Goal: Transaction & Acquisition: Purchase product/service

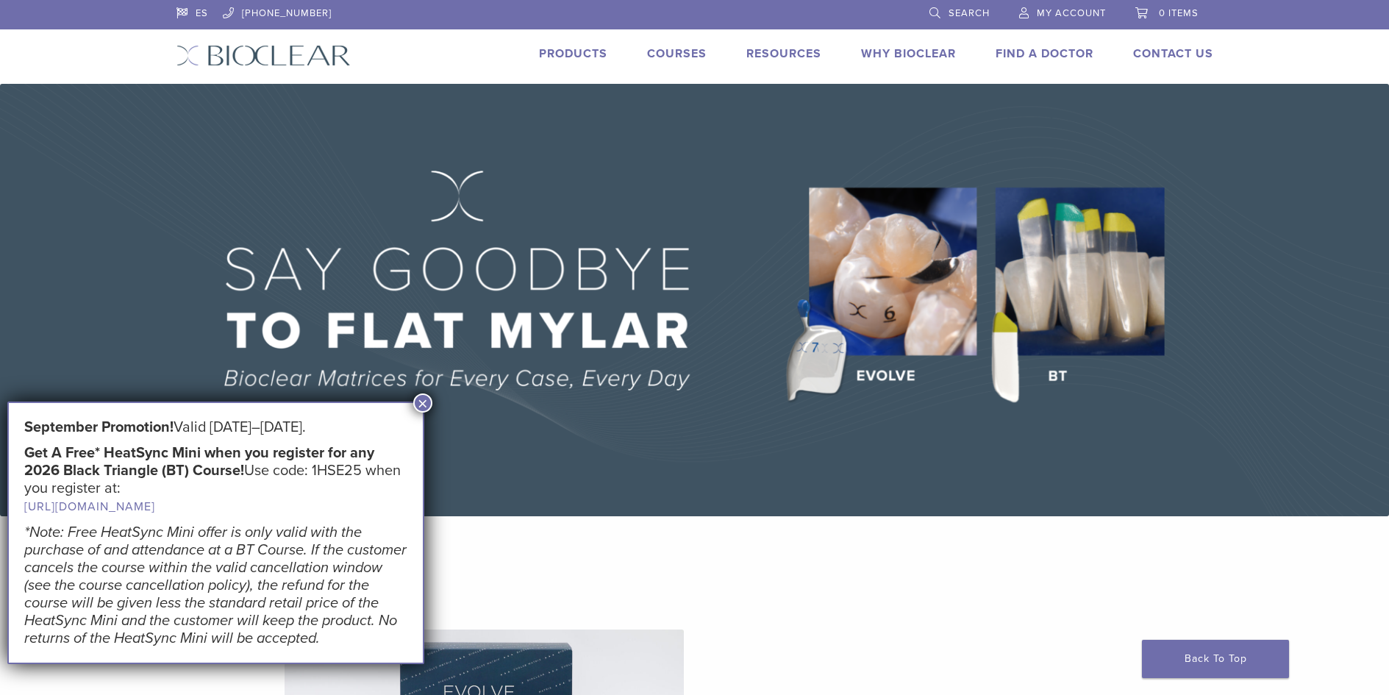
click at [584, 54] on link "Products" at bounding box center [573, 53] width 68 height 15
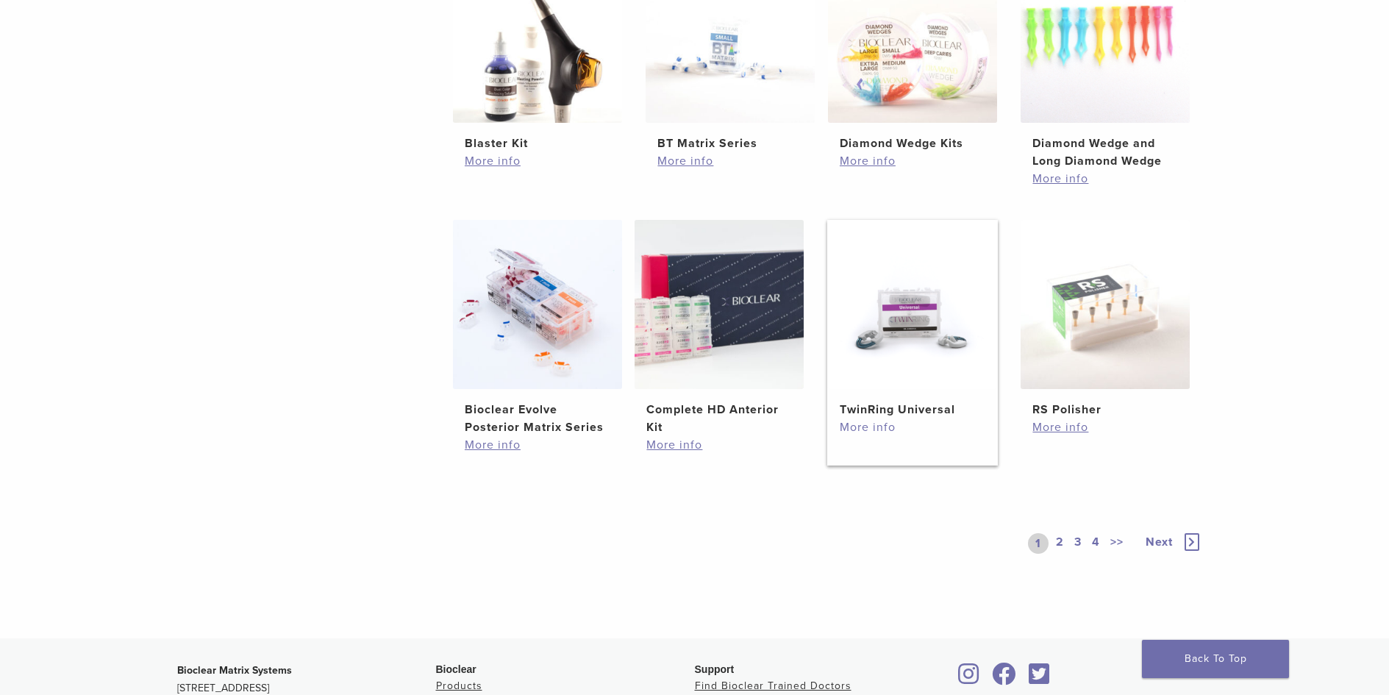
scroll to position [956, 0]
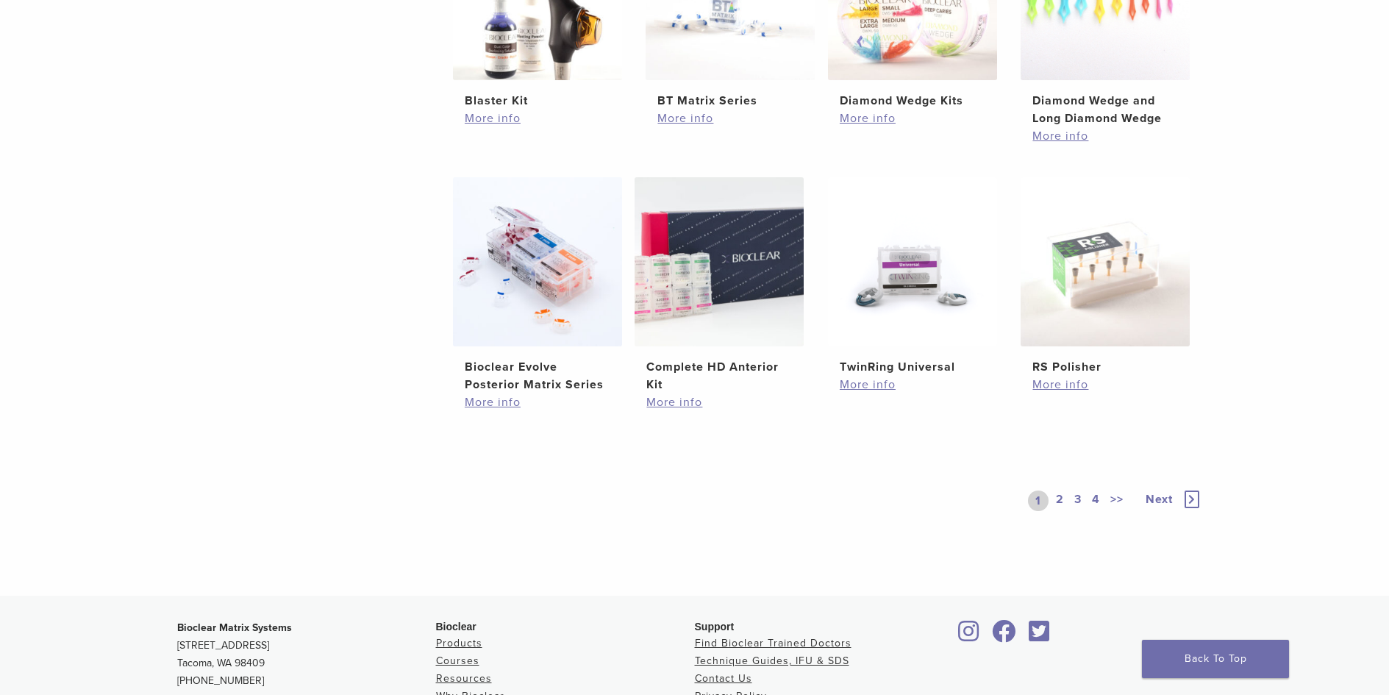
click at [1061, 500] on link "2" at bounding box center [1060, 501] width 14 height 21
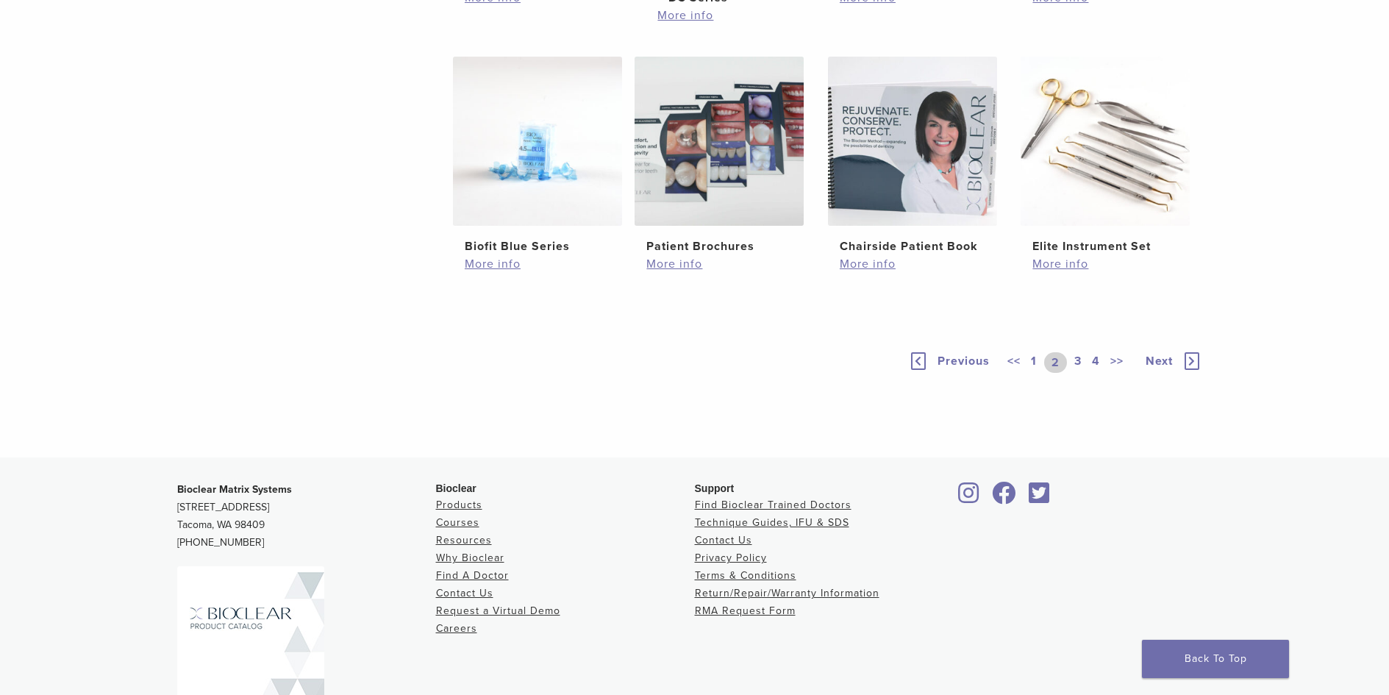
scroll to position [1103, 0]
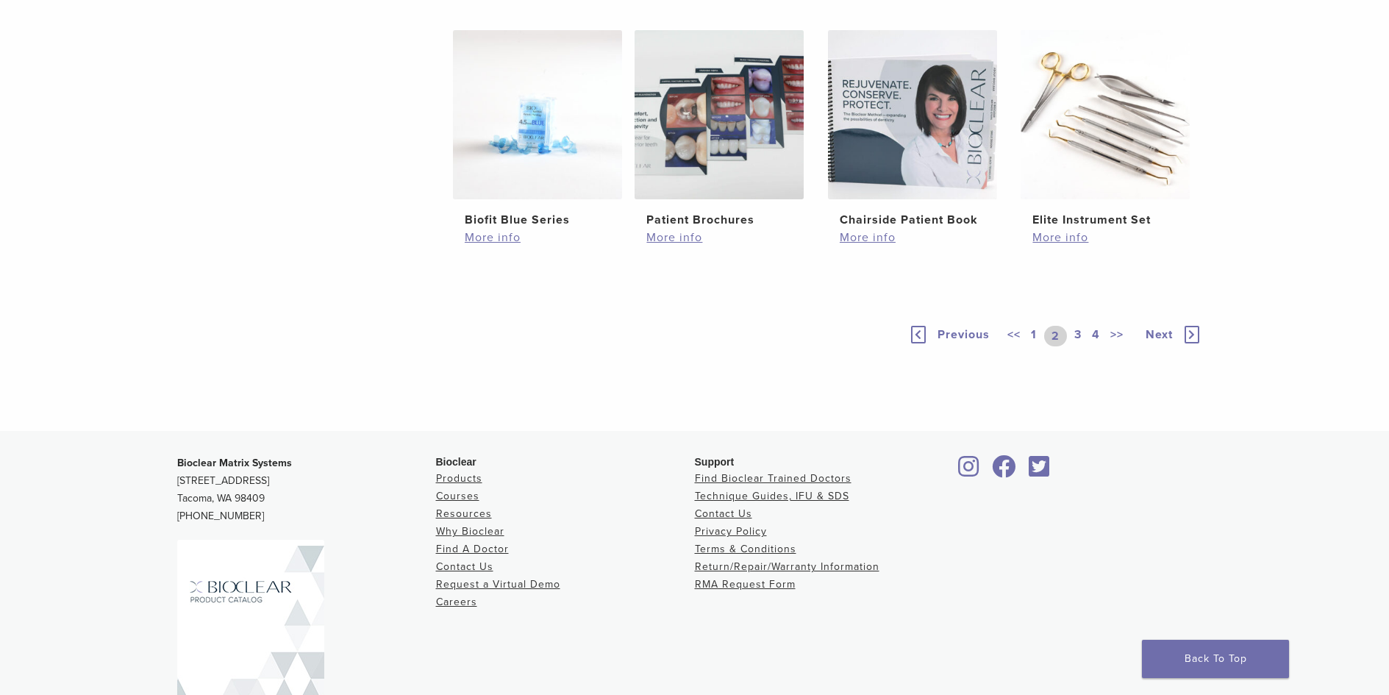
click at [1079, 333] on link "3" at bounding box center [1078, 336] width 13 height 21
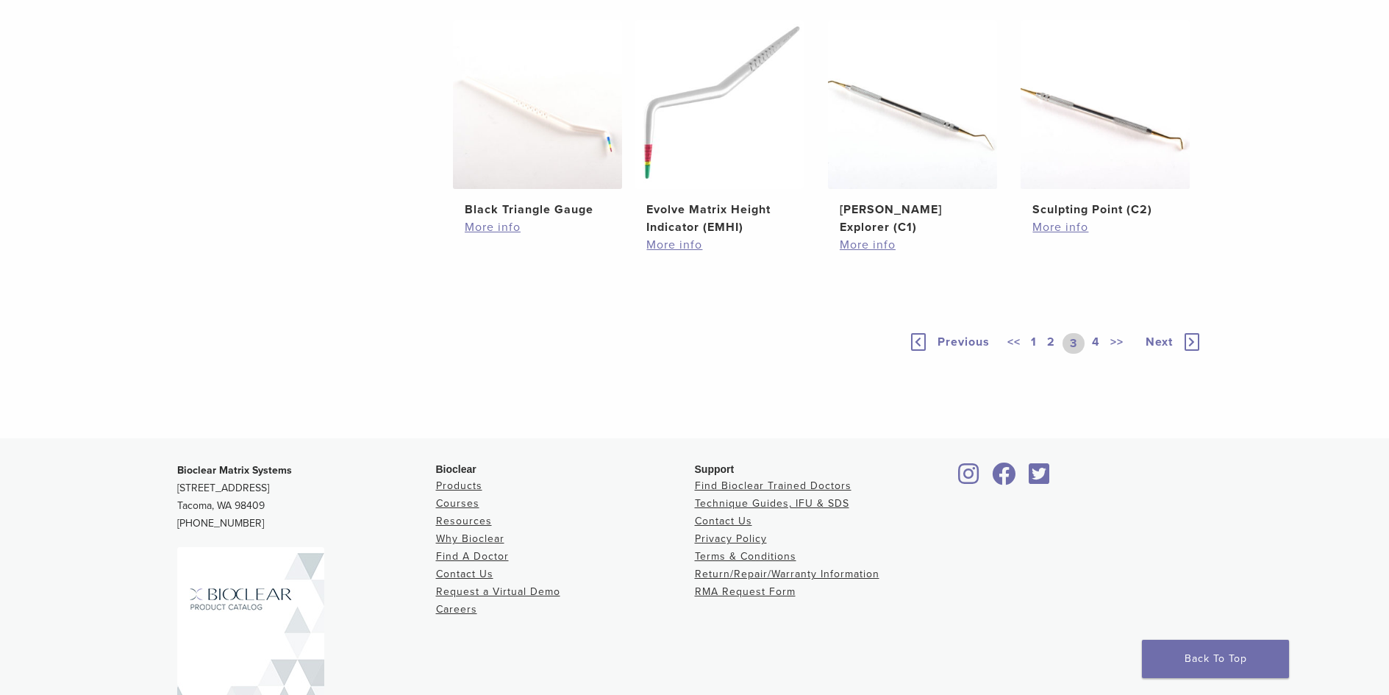
scroll to position [1030, 0]
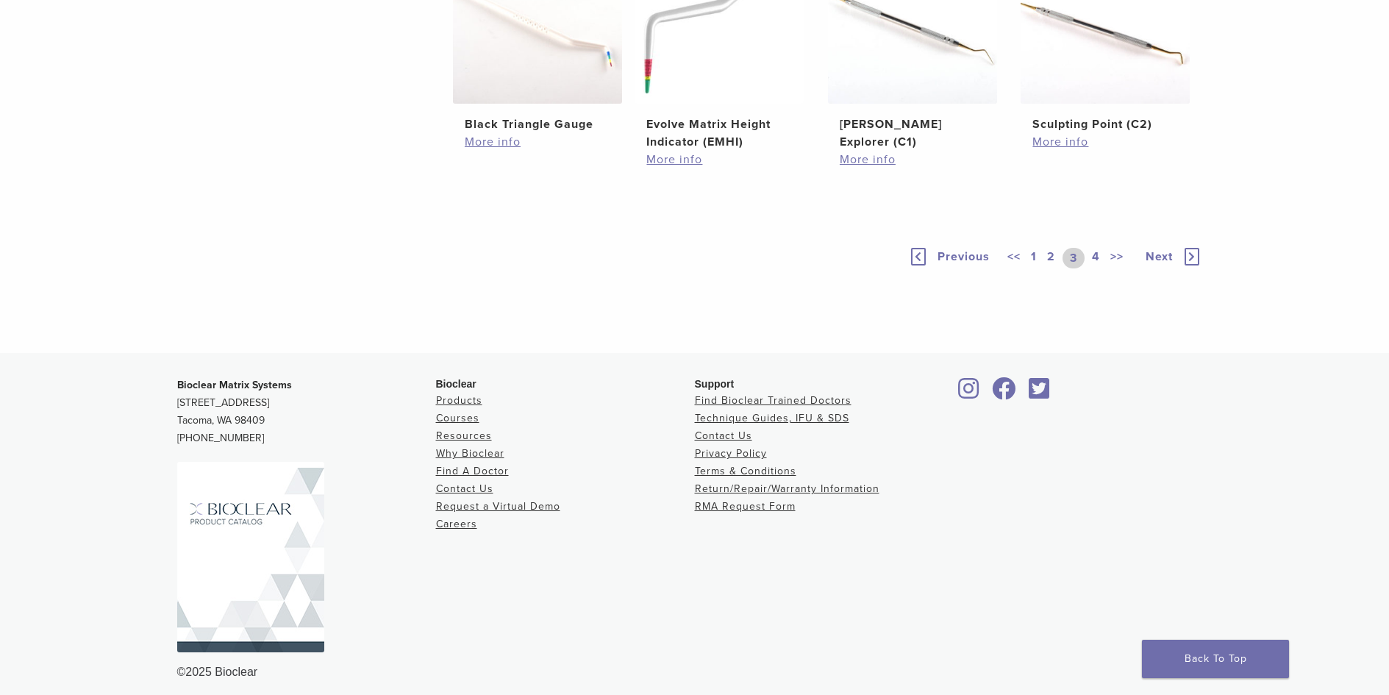
click at [1093, 268] on link "4" at bounding box center [1096, 258] width 14 height 21
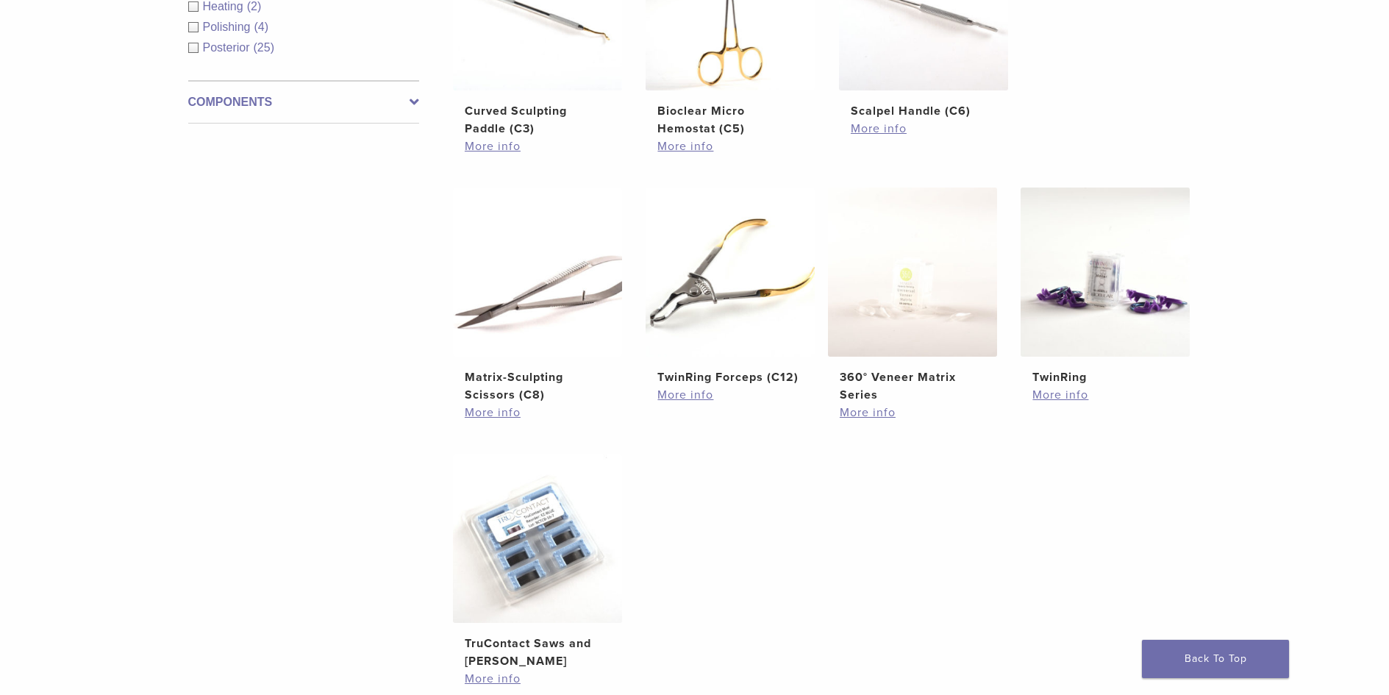
scroll to position [662, 0]
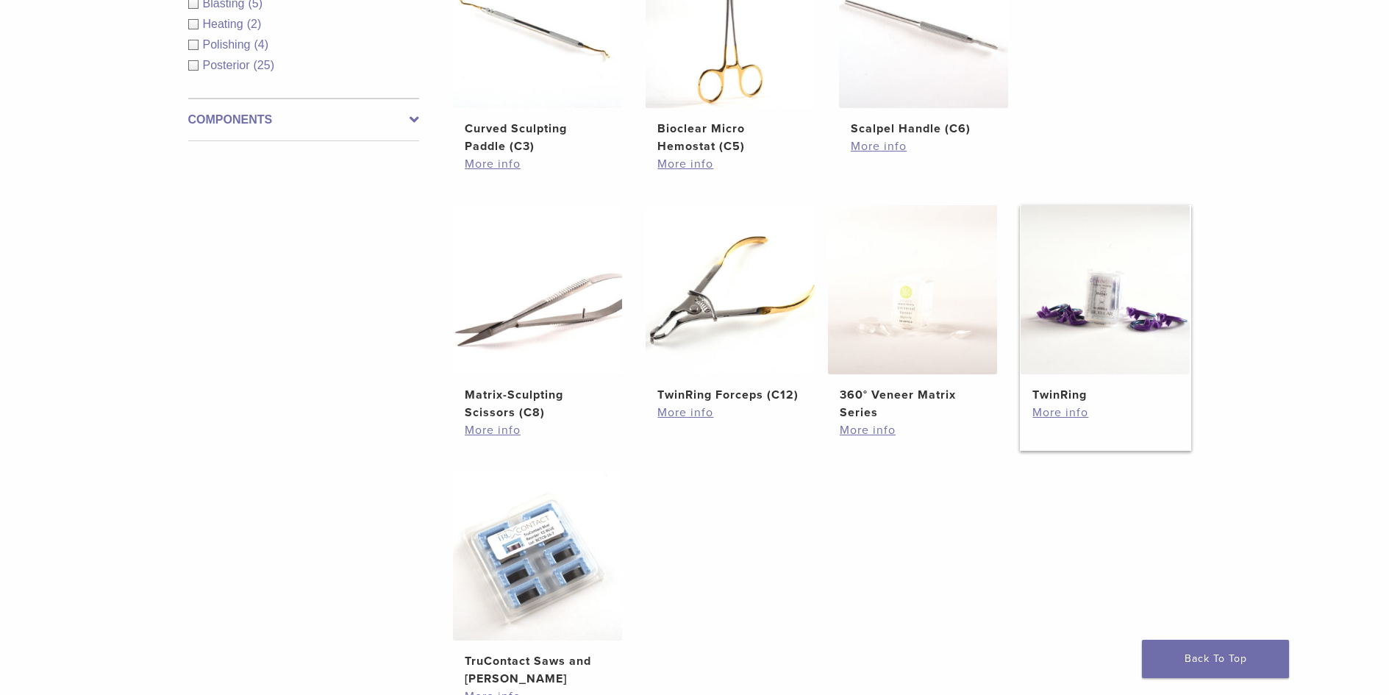
click at [1077, 345] on img at bounding box center [1105, 289] width 169 height 169
